Goal: Task Accomplishment & Management: Use online tool/utility

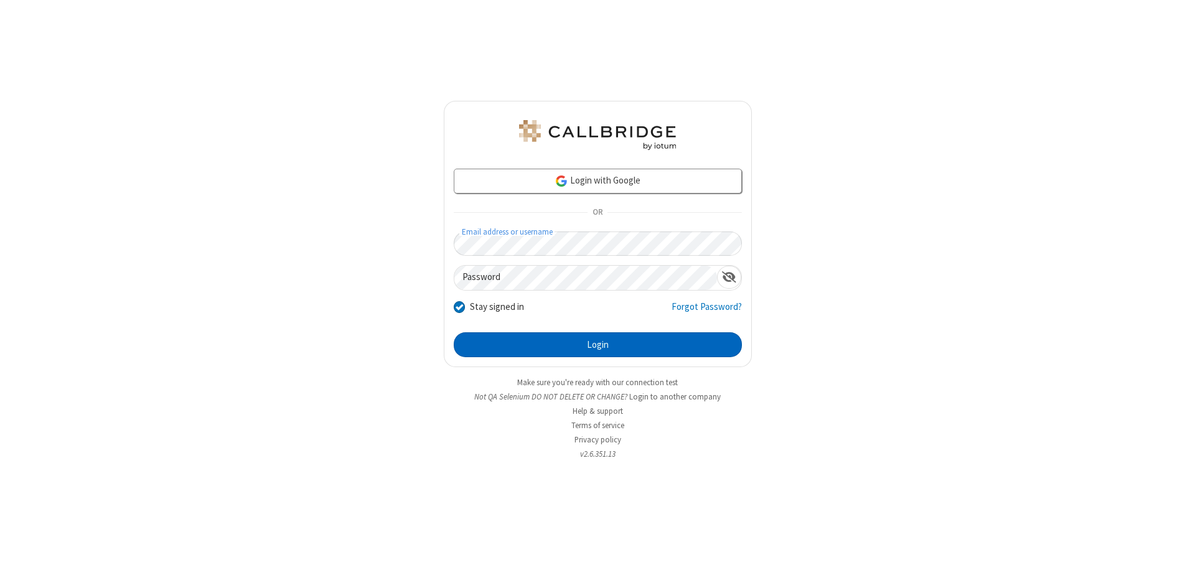
click at [598, 345] on button "Login" at bounding box center [598, 344] width 288 height 25
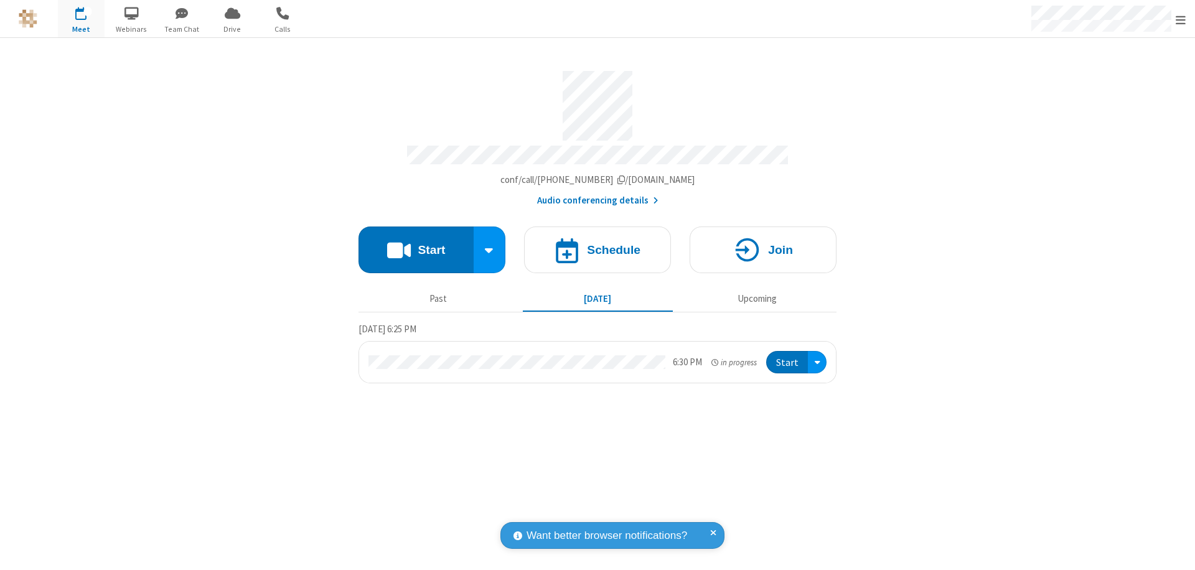
click at [416, 244] on button "Start" at bounding box center [416, 250] width 115 height 47
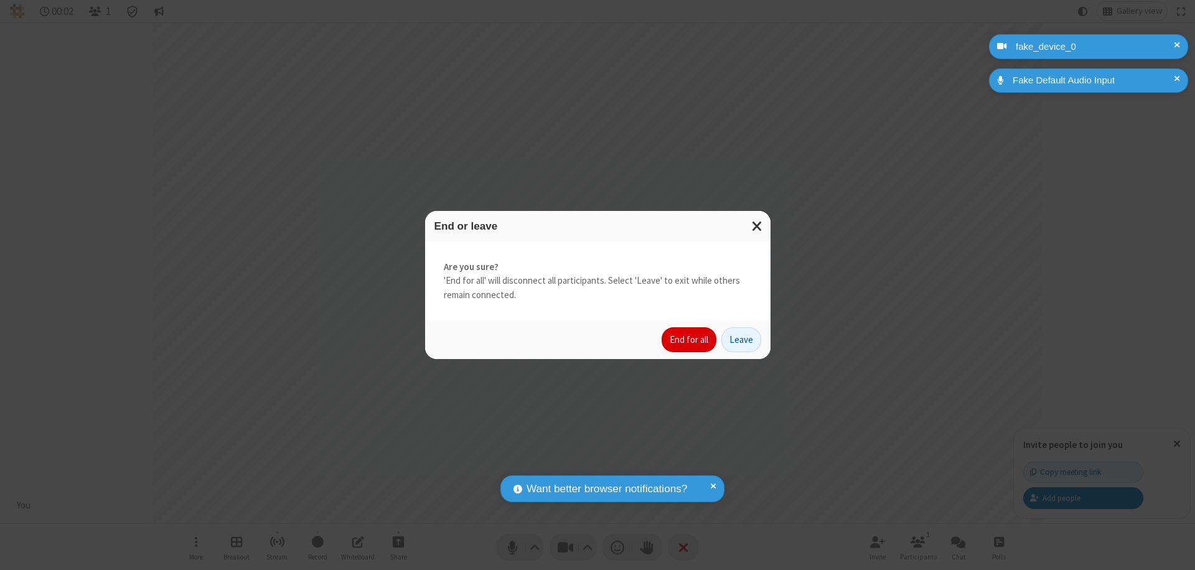
click at [690, 340] on button "End for all" at bounding box center [689, 339] width 55 height 25
